Goal: Information Seeking & Learning: Learn about a topic

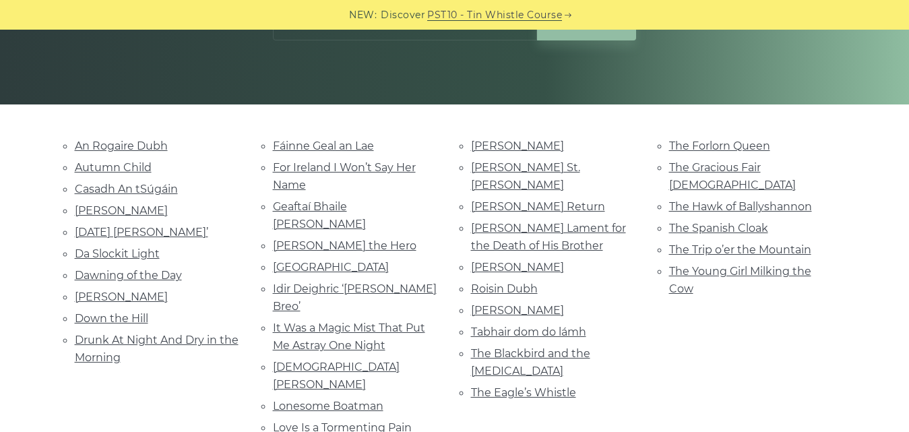
scroll to position [251, 0]
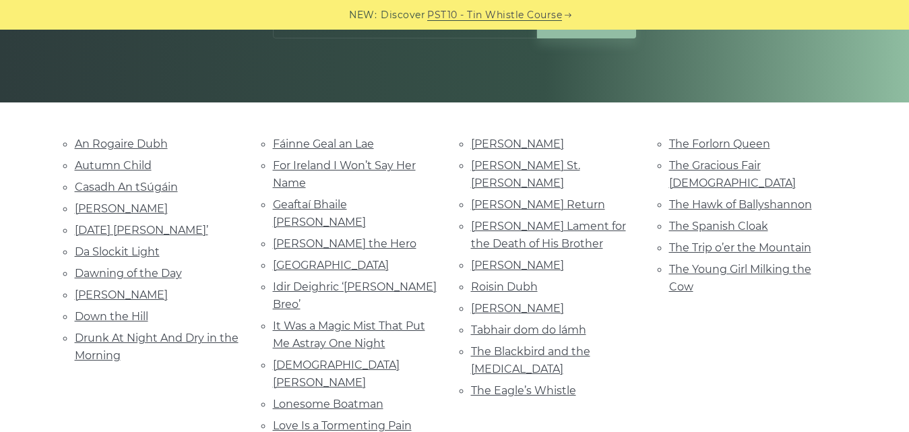
click at [106, 164] on link "Autumn Child" at bounding box center [113, 165] width 77 height 13
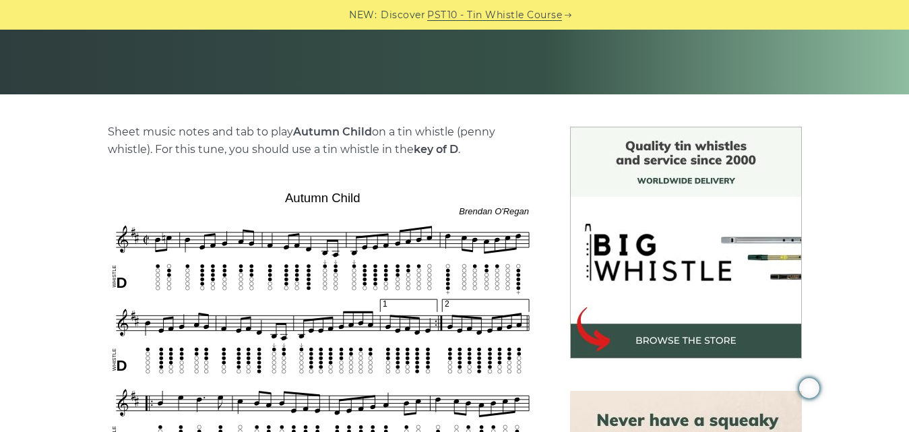
scroll to position [267, 0]
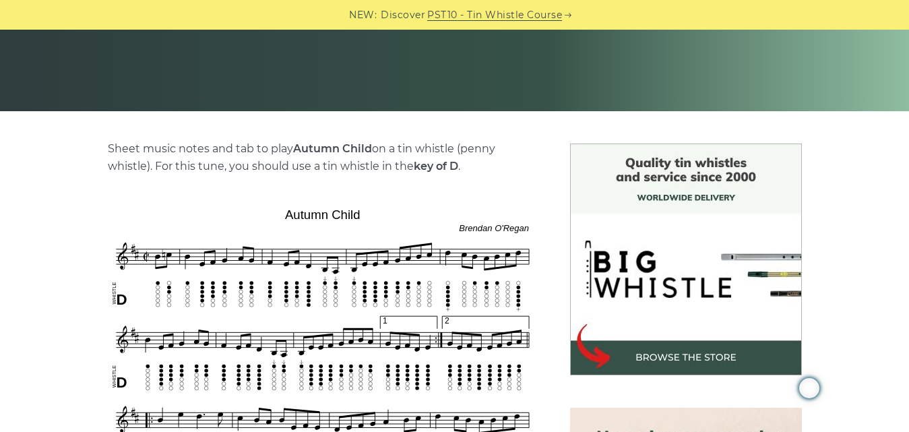
drag, startPoint x: 920, startPoint y: 49, endPoint x: 914, endPoint y: 98, distance: 49.6
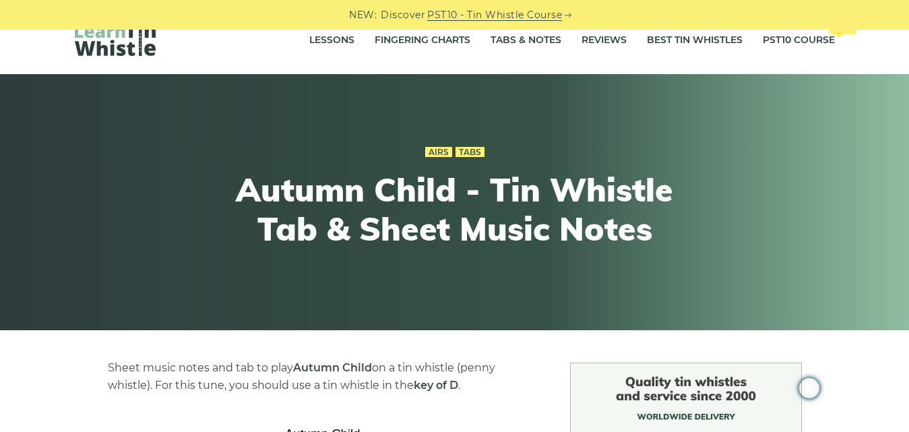
scroll to position [0, 0]
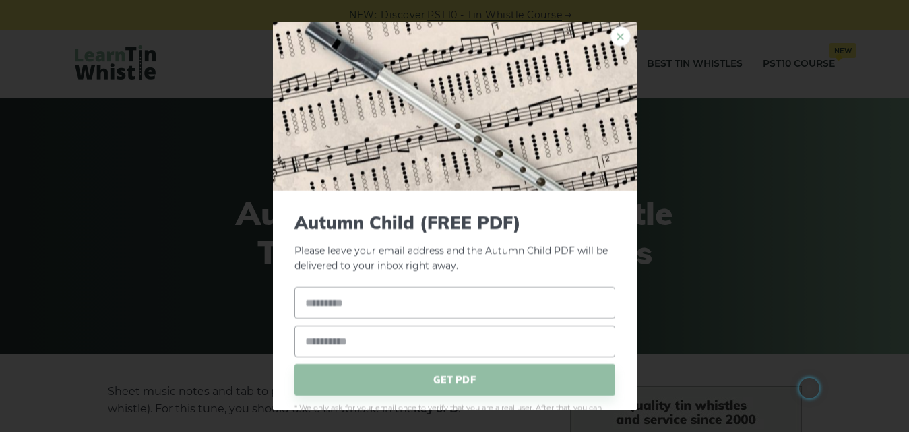
click at [611, 39] on link "×" at bounding box center [621, 36] width 20 height 20
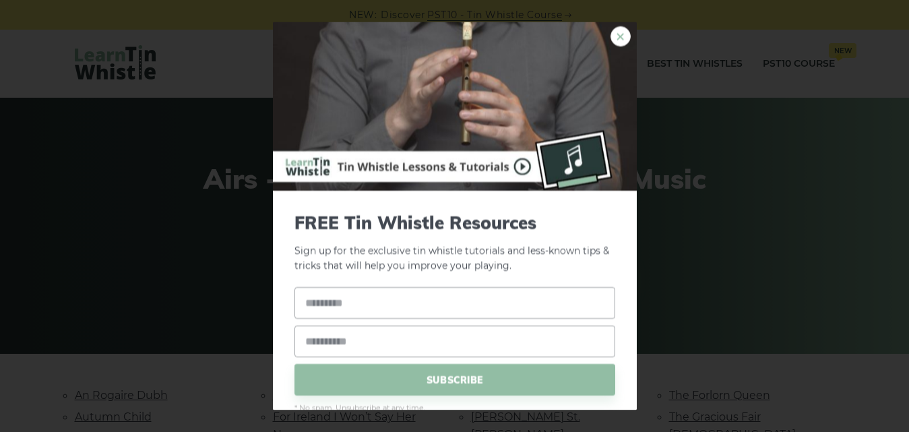
click at [611, 36] on link "×" at bounding box center [621, 36] width 20 height 20
